Goal: Information Seeking & Learning: Learn about a topic

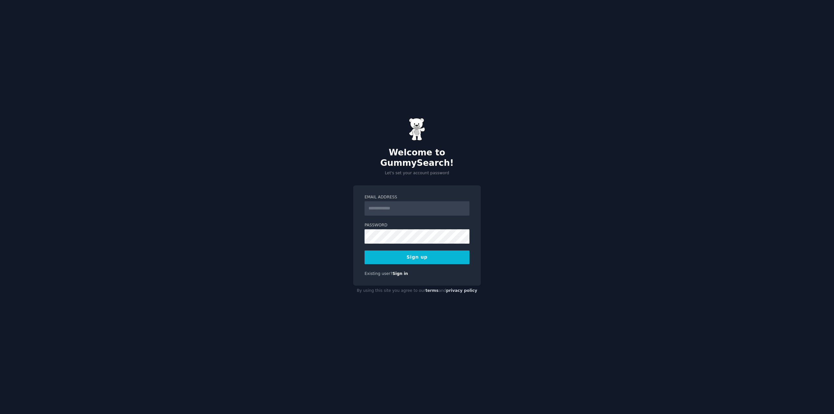
click at [403, 203] on input "Email Address" at bounding box center [416, 208] width 105 height 14
type input "**********"
click at [426, 253] on button "Sign up" at bounding box center [416, 257] width 105 height 14
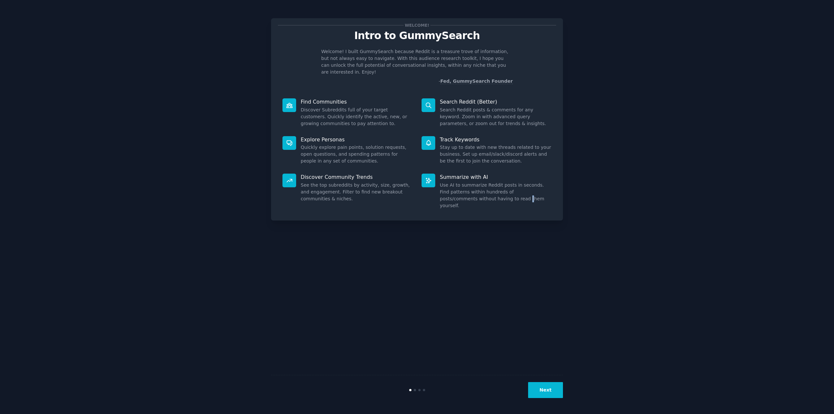
click at [471, 277] on div "Welcome! Intro to GummySearch Welcome! I built GummySearch because Reddit is a …" at bounding box center [417, 207] width 292 height 396
click at [550, 390] on button "Next" at bounding box center [545, 390] width 35 height 16
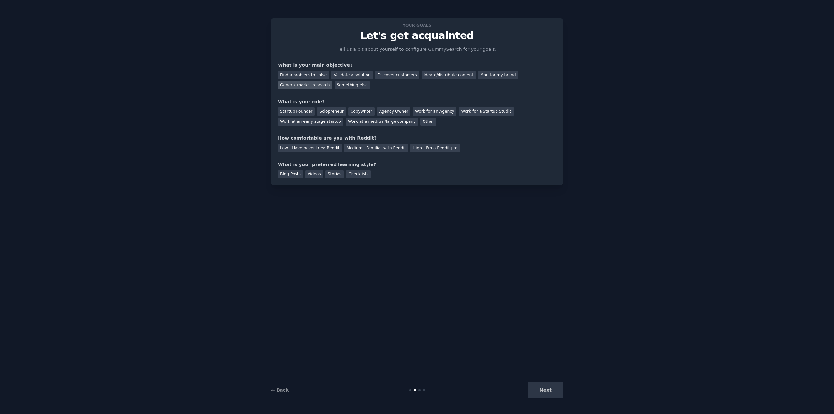
click at [332, 81] on div "General market research" at bounding box center [305, 85] width 54 height 8
click at [346, 122] on div "Work at a medium/large company" at bounding box center [382, 122] width 72 height 8
click at [418, 149] on div "High - I'm a Reddit pro" at bounding box center [435, 148] width 50 height 8
click at [348, 175] on div "Checklists" at bounding box center [358, 174] width 25 height 8
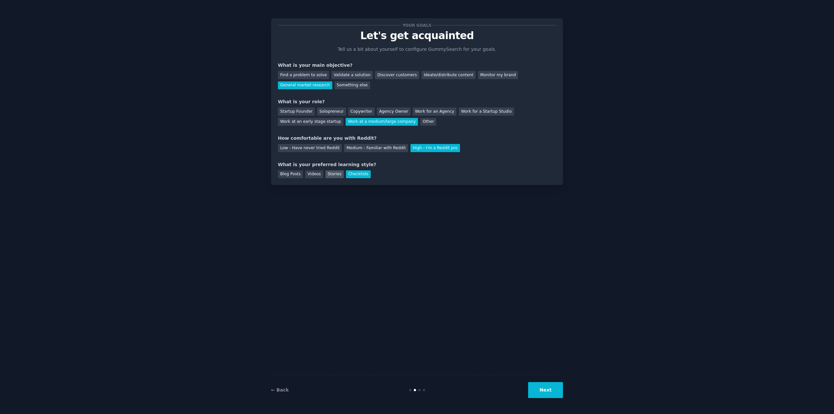
click at [335, 175] on div "Stories" at bounding box center [334, 174] width 18 height 8
click at [559, 389] on button "Next" at bounding box center [545, 390] width 35 height 16
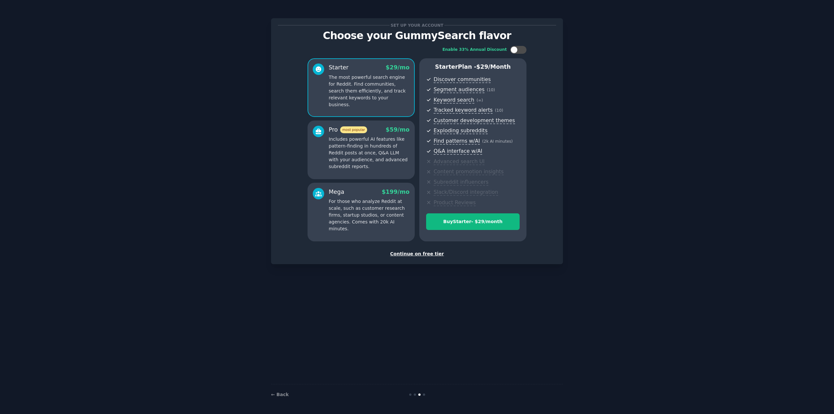
click at [423, 253] on div "Continue on free tier" at bounding box center [417, 253] width 278 height 7
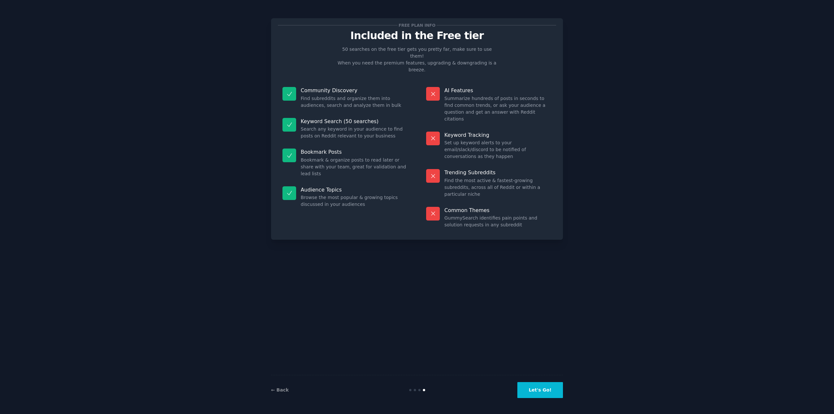
click at [543, 392] on button "Let's Go!" at bounding box center [540, 390] width 46 height 16
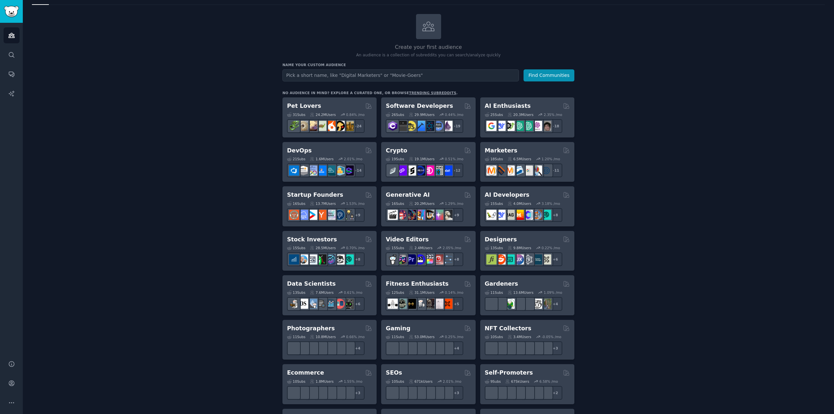
scroll to position [12, 0]
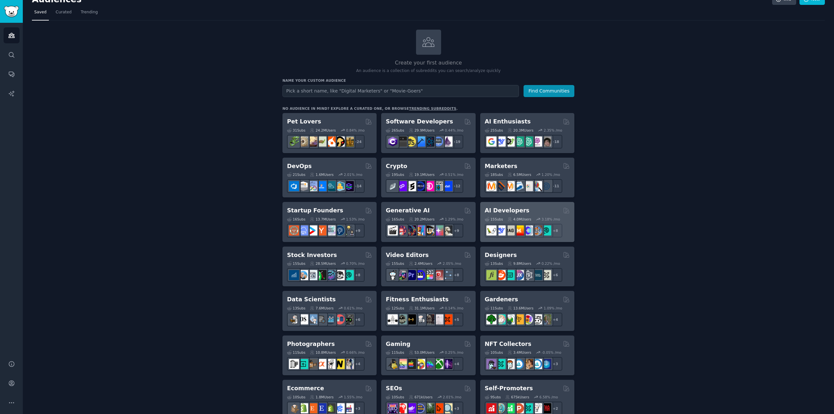
click at [516, 207] on h2 "AI Developers" at bounding box center [507, 210] width 45 height 8
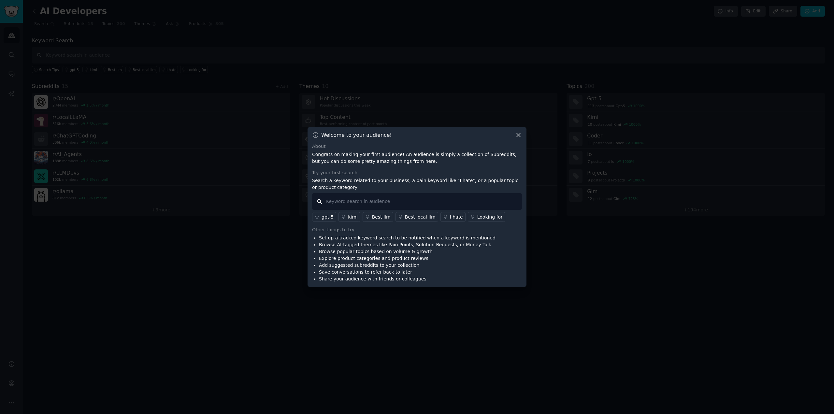
click at [453, 202] on input "text" at bounding box center [417, 201] width 210 height 17
type input "finding jobs"
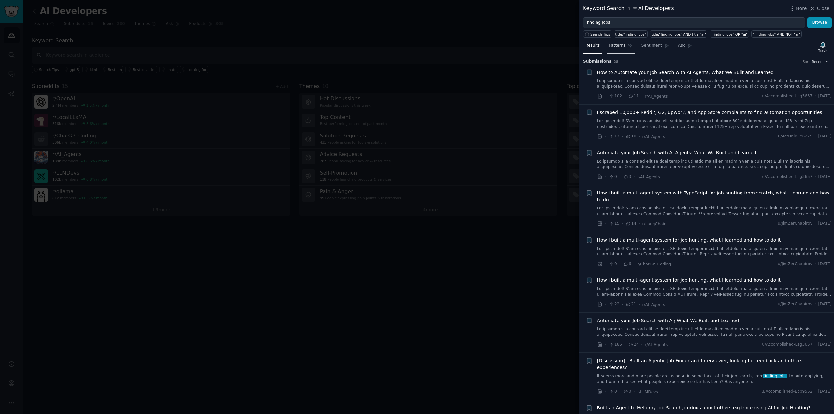
click at [617, 46] on span "Patterns" at bounding box center [617, 46] width 16 height 6
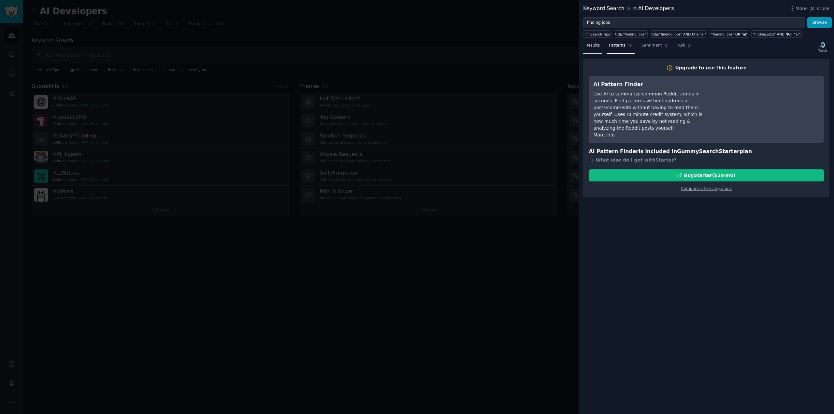
click at [596, 48] on span "Results" at bounding box center [592, 46] width 14 height 6
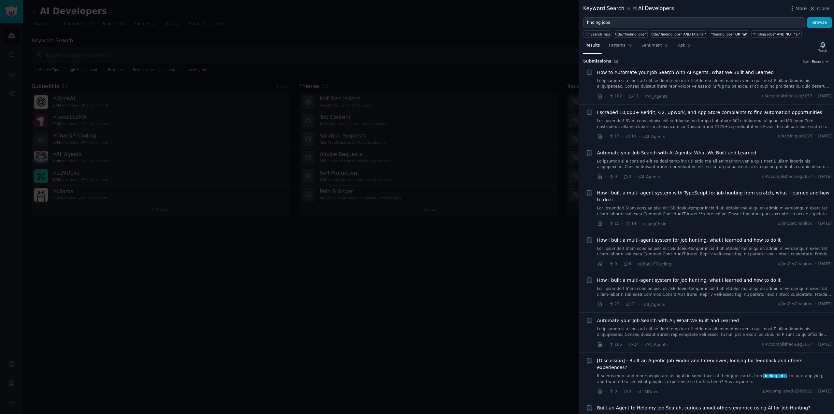
click at [821, 63] on span "Recent" at bounding box center [818, 61] width 12 height 5
click at [797, 85] on div "Upvotes" at bounding box center [796, 85] width 61 height 11
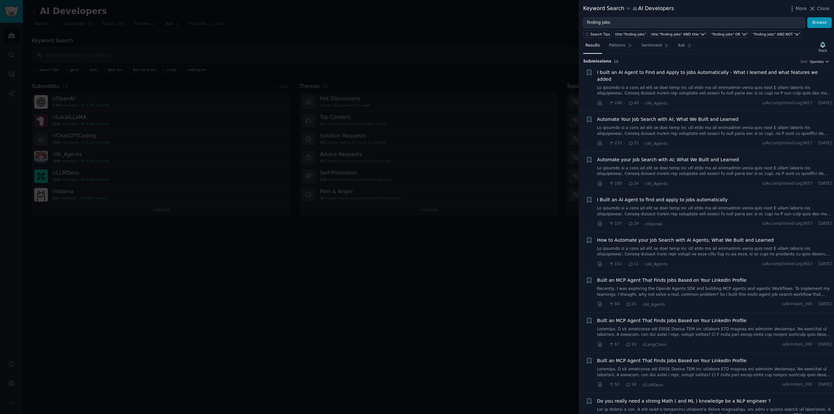
click at [825, 61] on icon "button" at bounding box center [827, 61] width 5 height 5
click at [806, 95] on div "Comments" at bounding box center [796, 96] width 61 height 11
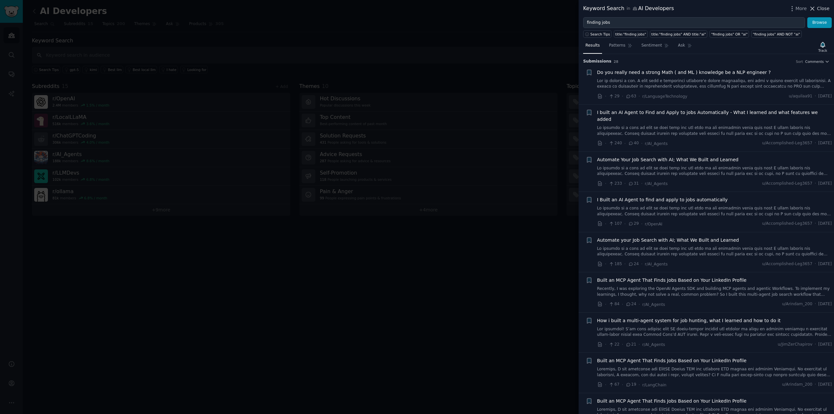
click at [815, 6] on icon at bounding box center [812, 8] width 7 height 7
